Goal: Communication & Community: Answer question/provide support

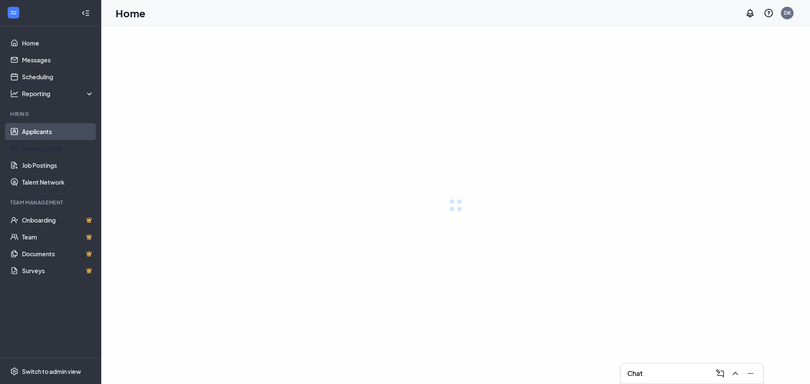
click at [34, 130] on link "Applicants" at bounding box center [58, 131] width 72 height 17
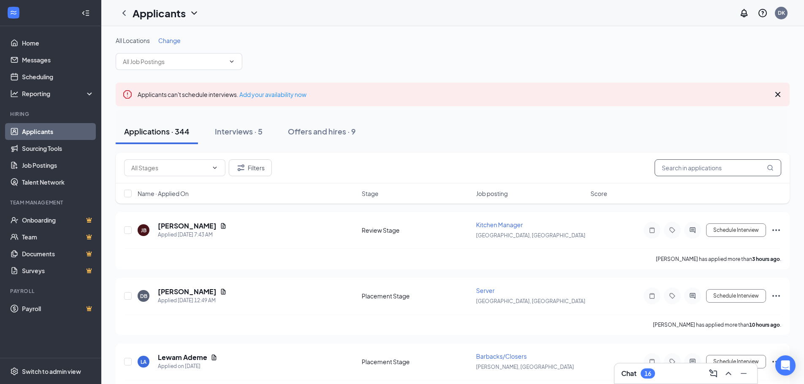
click at [689, 170] on input "text" at bounding box center [717, 167] width 127 height 17
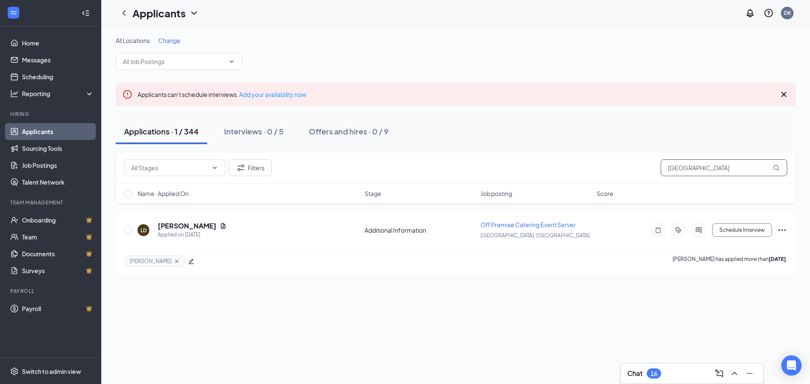
type input "[GEOGRAPHIC_DATA]"
click at [659, 231] on icon "Note" at bounding box center [658, 230] width 10 height 7
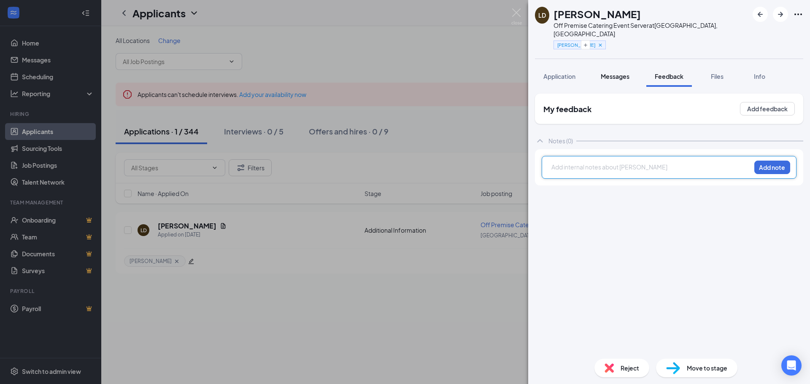
click at [610, 73] on span "Messages" at bounding box center [615, 77] width 29 height 8
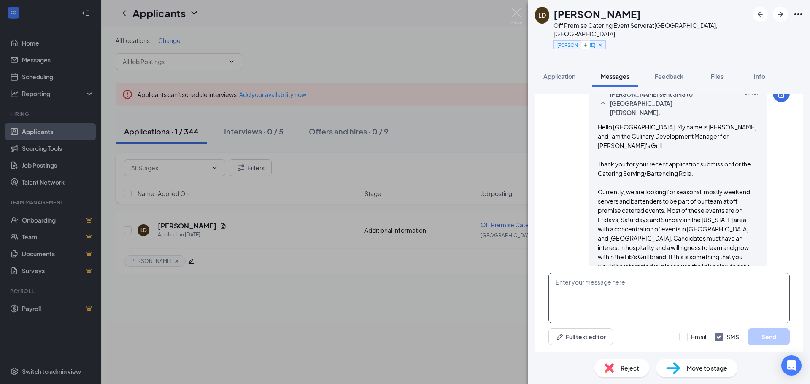
scroll to position [675, 0]
click at [556, 280] on textarea at bounding box center [668, 298] width 241 height 51
paste textarea "Hello (NAME), Thanks so much for taking the time to meet with us about the (POS…"
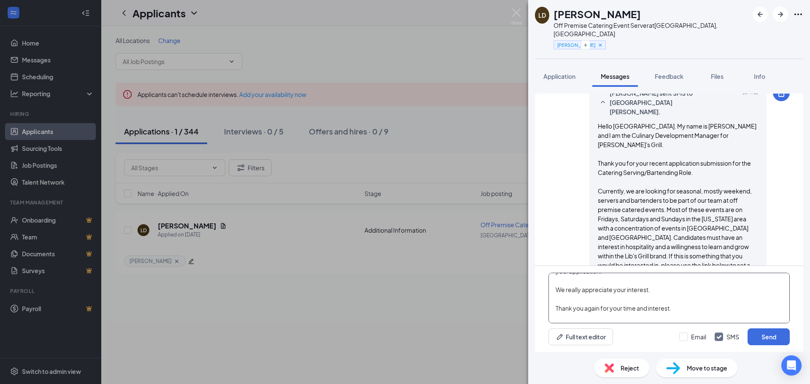
scroll to position [0, 0]
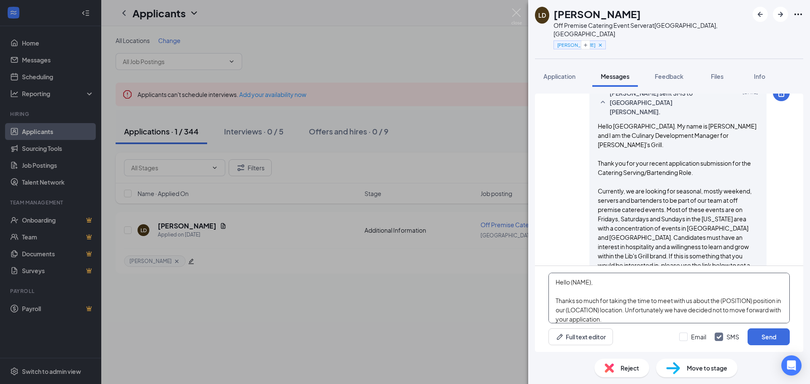
click at [570, 281] on textarea "Hello (NAME), Thanks so much for taking the time to meet with us about the (POS…" at bounding box center [668, 298] width 241 height 51
click at [724, 299] on textarea "Hello [GEOGRAPHIC_DATA], Thanks so much for taking the time to meet with us abo…" at bounding box center [668, 298] width 241 height 51
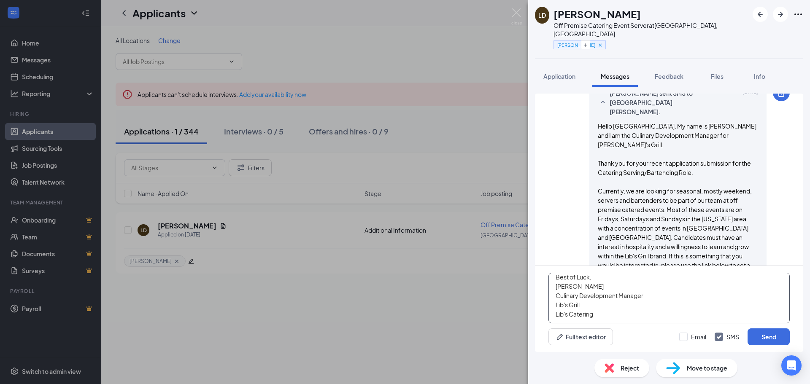
scroll to position [111, 0]
type textarea "Hello [GEOGRAPHIC_DATA], Thanks so much for taking the time to meet with us abo…"
click at [683, 339] on input "Email" at bounding box center [692, 337] width 27 height 8
checkbox input "true"
click at [761, 335] on button "Send" at bounding box center [769, 337] width 42 height 17
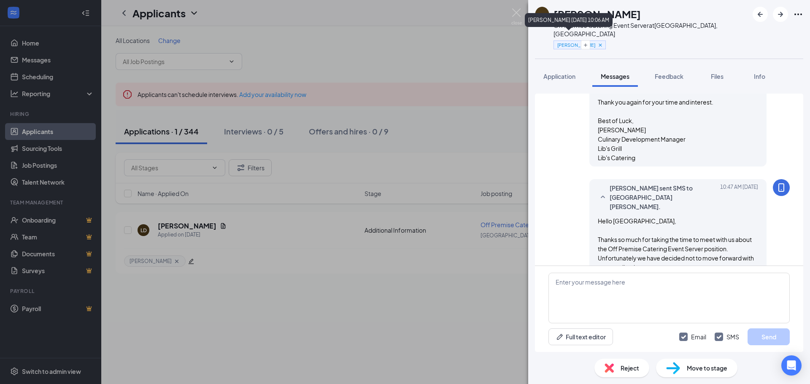
scroll to position [1053, 0]
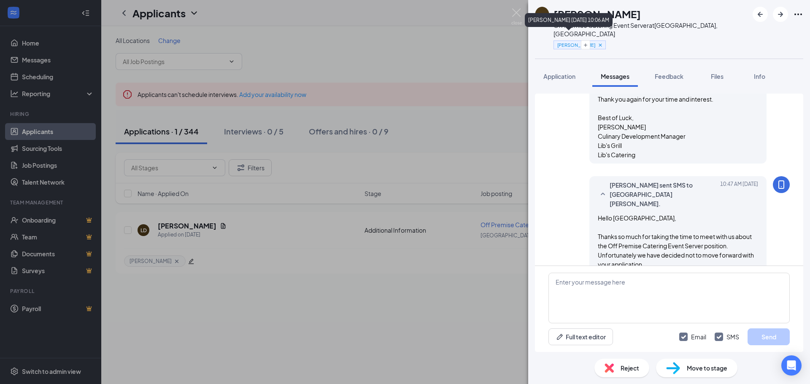
click at [599, 43] on icon "Cross" at bounding box center [600, 44] width 3 height 3
click at [630, 370] on span "Reject" at bounding box center [630, 368] width 19 height 9
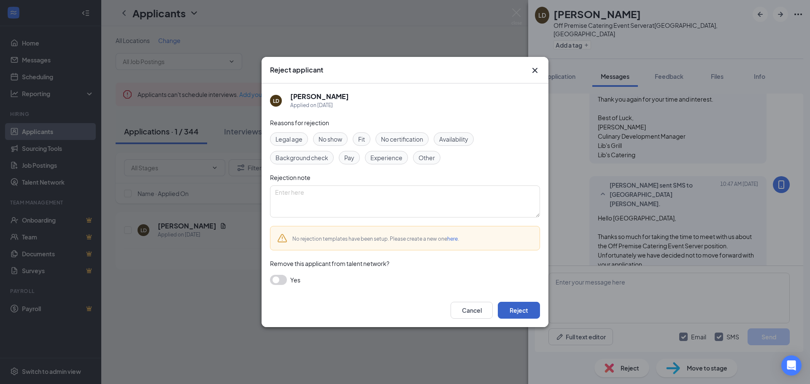
click at [526, 308] on button "Reject" at bounding box center [519, 310] width 42 height 17
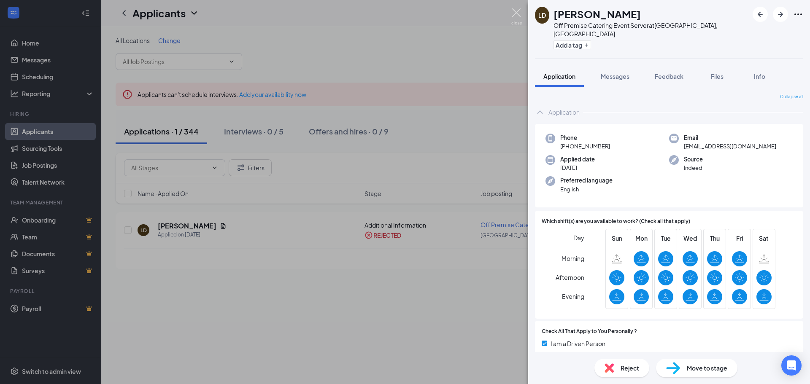
click at [516, 12] on img at bounding box center [516, 16] width 11 height 16
